Goal: Navigation & Orientation: Find specific page/section

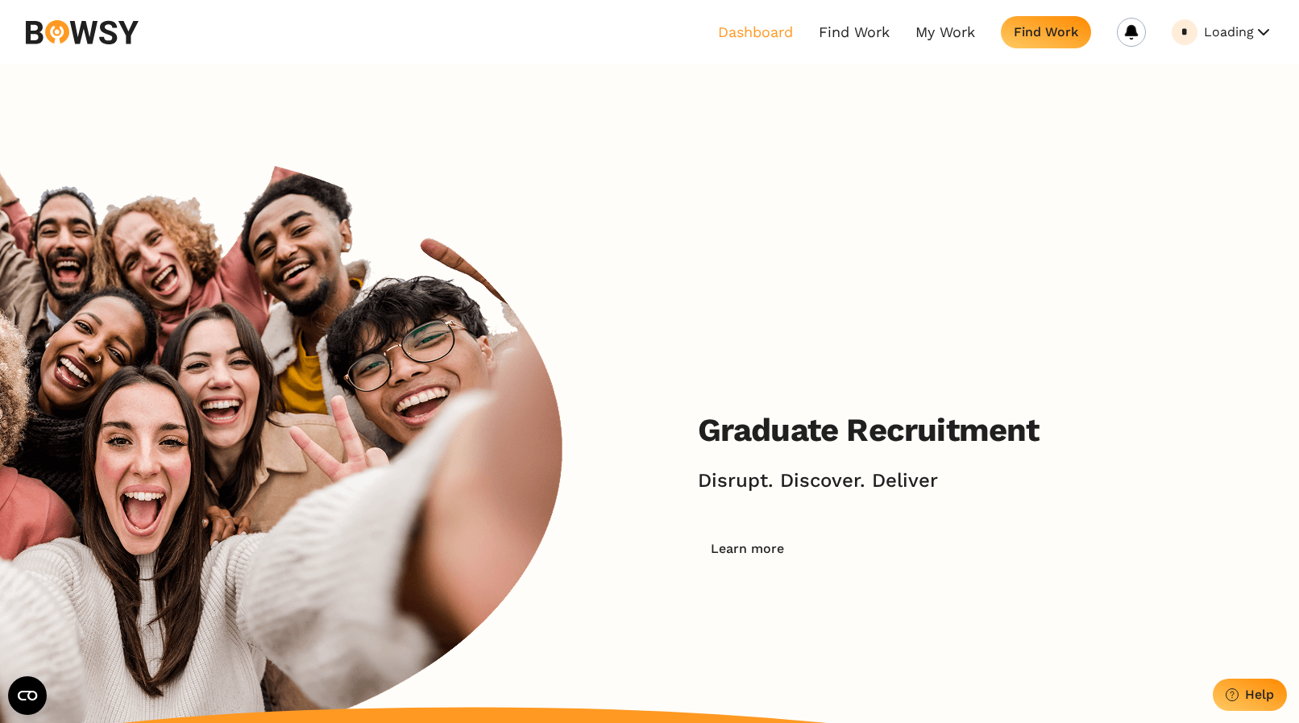
click at [741, 31] on link "Dashboard" at bounding box center [755, 32] width 75 height 18
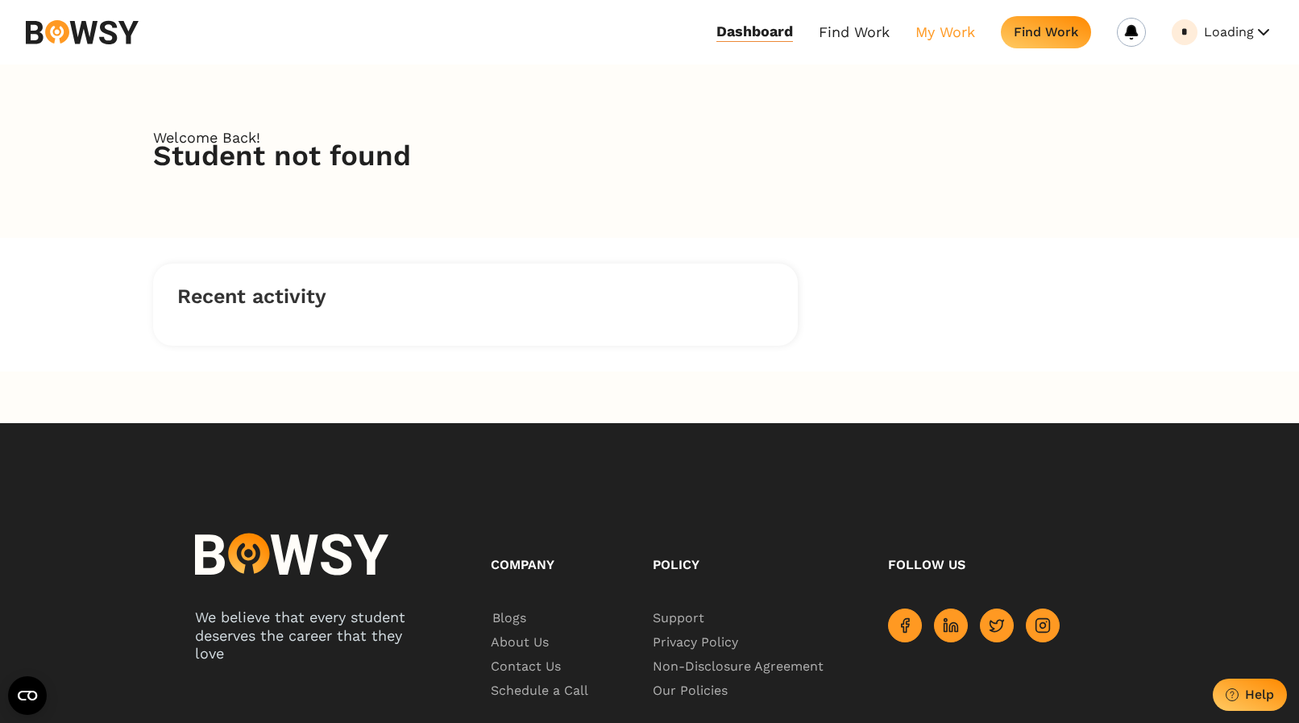
click at [951, 36] on link "My Work" at bounding box center [945, 32] width 60 height 19
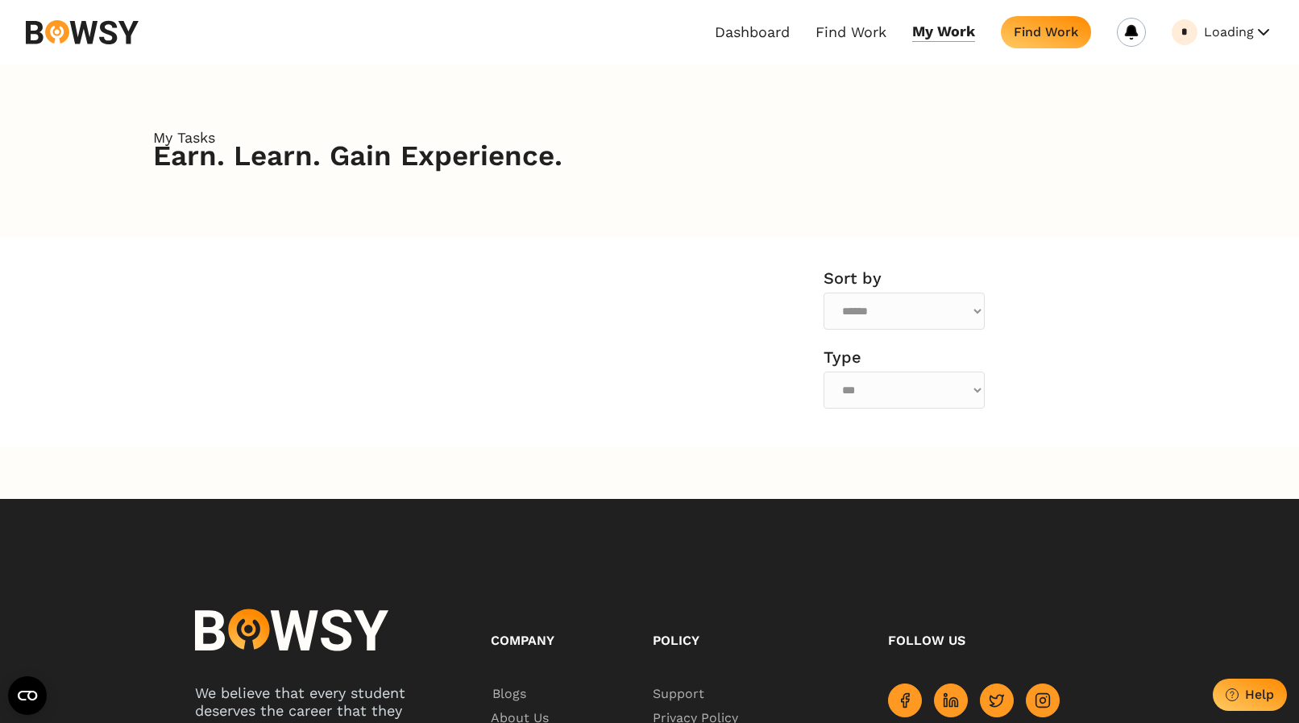
click at [1235, 38] on button "Loading" at bounding box center [1238, 32] width 69 height 26
click at [1196, 97] on button "Invoices" at bounding box center [1208, 99] width 127 height 27
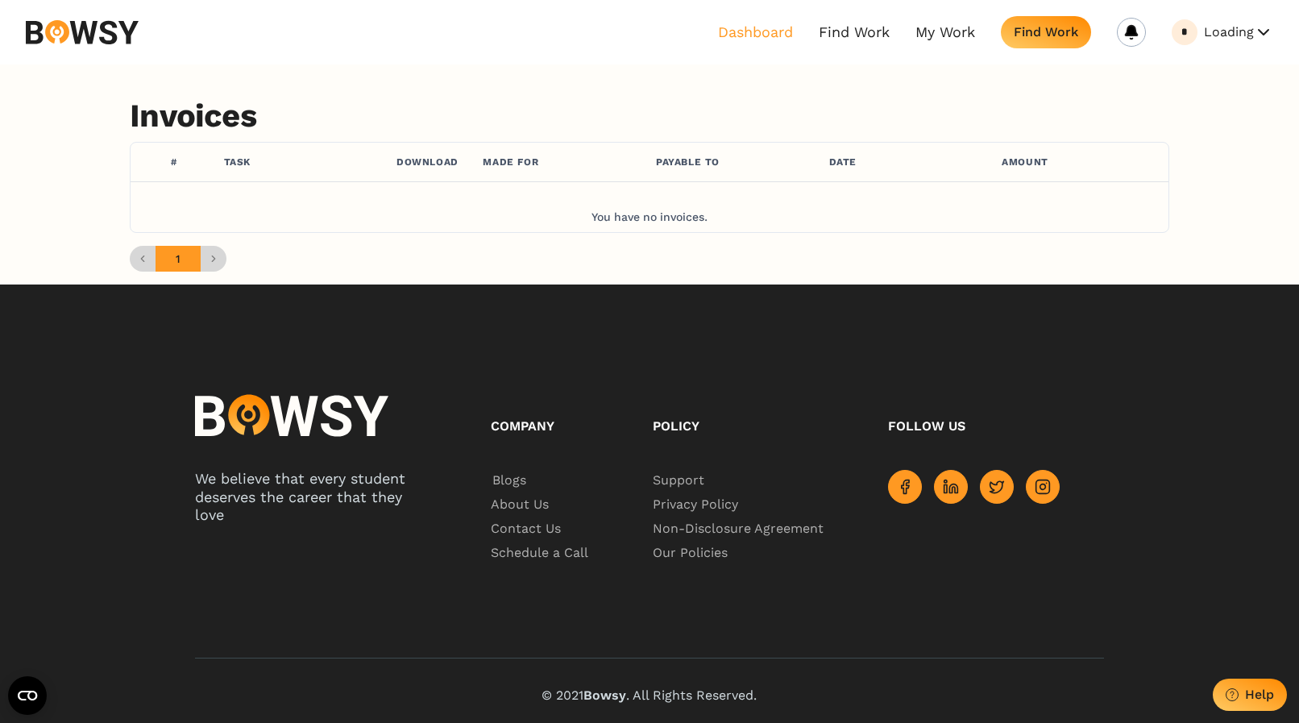
click at [768, 28] on link "Dashboard" at bounding box center [755, 32] width 75 height 18
